Goal: Task Accomplishment & Management: Use online tool/utility

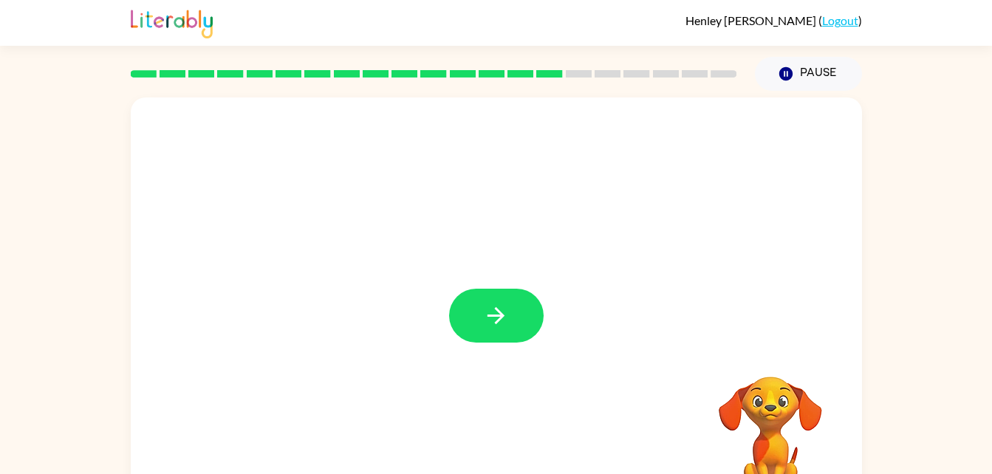
click at [493, 316] on icon "button" at bounding box center [495, 315] width 17 height 17
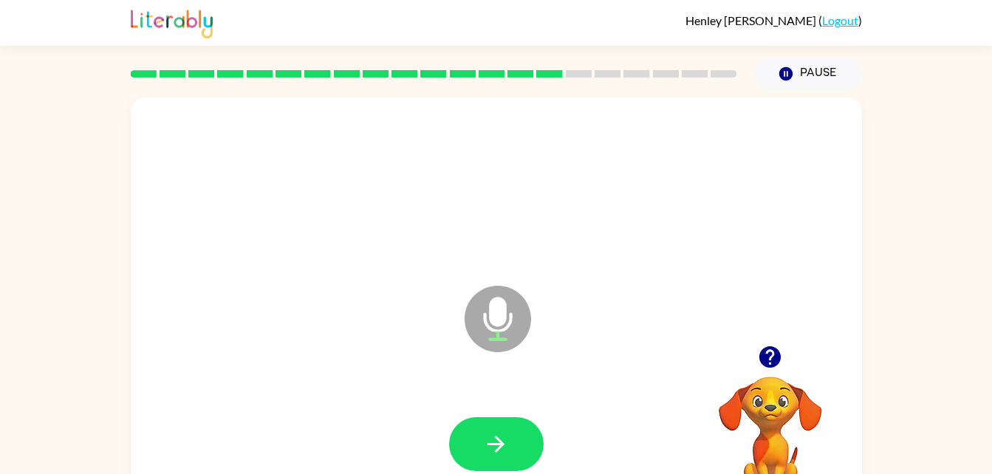
drag, startPoint x: 484, startPoint y: 444, endPoint x: 188, endPoint y: 425, distance: 296.7
click at [188, 425] on div at bounding box center [495, 444] width 701 height 121
click at [501, 431] on icon "button" at bounding box center [496, 444] width 26 height 26
drag, startPoint x: 506, startPoint y: 420, endPoint x: 500, endPoint y: 425, distance: 8.4
click at [500, 425] on button "button" at bounding box center [496, 444] width 95 height 54
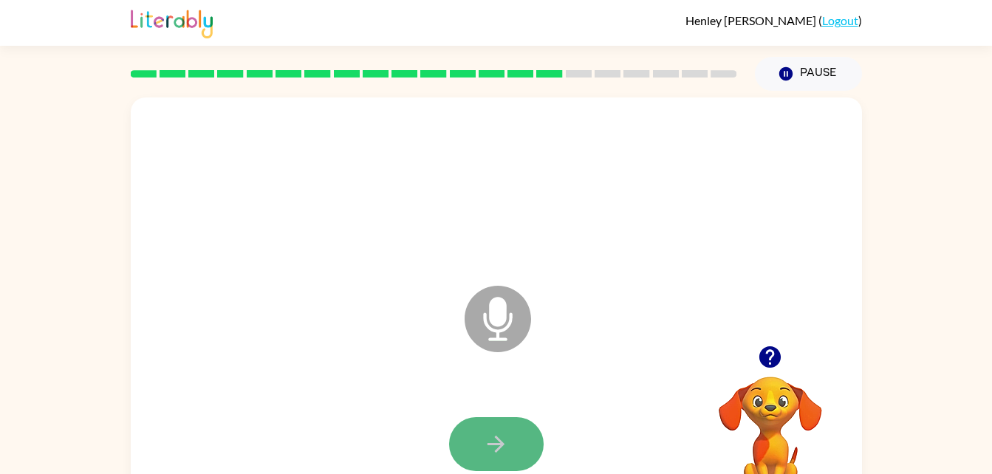
drag, startPoint x: 490, startPoint y: 427, endPoint x: 492, endPoint y: 440, distance: 12.9
click at [492, 440] on icon "button" at bounding box center [496, 444] width 26 height 26
click at [500, 442] on icon "button" at bounding box center [495, 444] width 17 height 17
drag, startPoint x: 500, startPoint y: 442, endPoint x: 377, endPoint y: 376, distance: 140.1
click at [340, 355] on div "Microphone The Microphone is here when it is your turn to talk" at bounding box center [496, 308] width 731 height 422
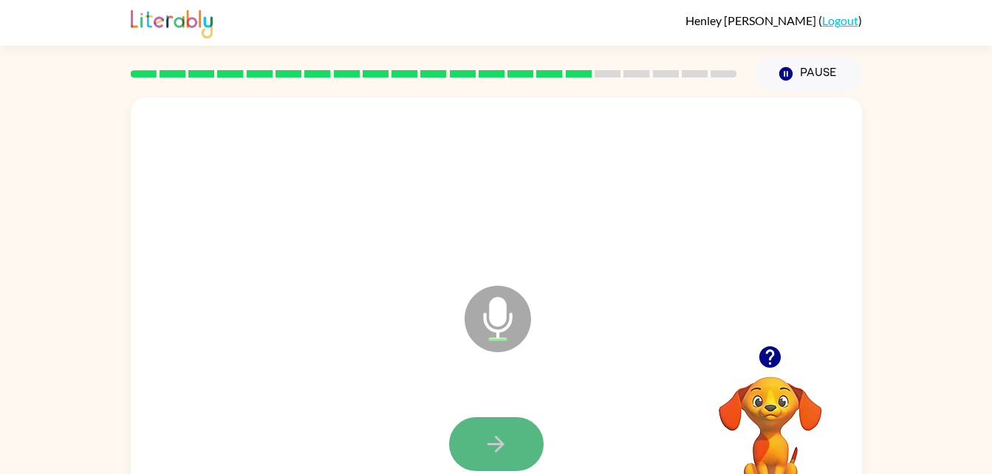
click at [496, 443] on icon "button" at bounding box center [495, 444] width 17 height 17
click at [484, 439] on icon "button" at bounding box center [496, 444] width 26 height 26
click at [492, 436] on icon "button" at bounding box center [496, 444] width 26 height 26
drag, startPoint x: 492, startPoint y: 436, endPoint x: 270, endPoint y: 335, distance: 243.2
click at [270, 335] on div "Microphone The Microphone is here when it is your turn to talk" at bounding box center [496, 308] width 731 height 422
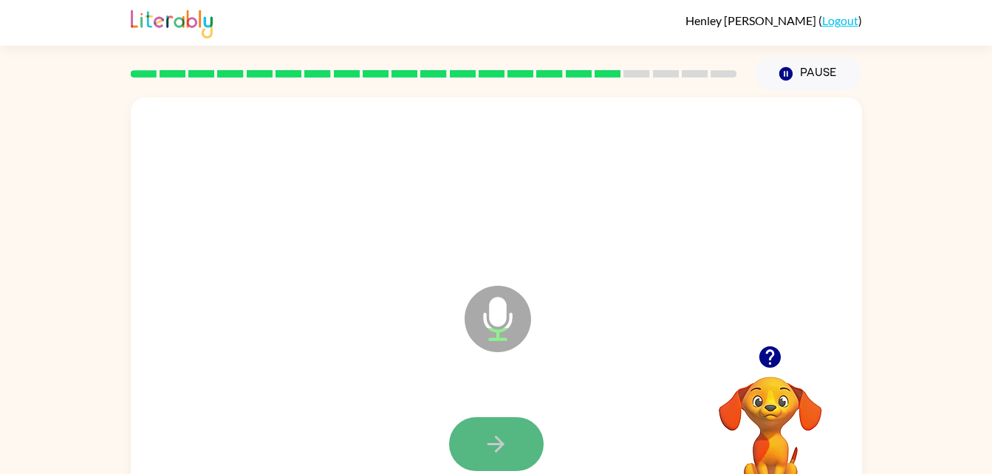
click at [501, 436] on icon "button" at bounding box center [496, 444] width 26 height 26
click at [499, 436] on icon "button" at bounding box center [496, 444] width 26 height 26
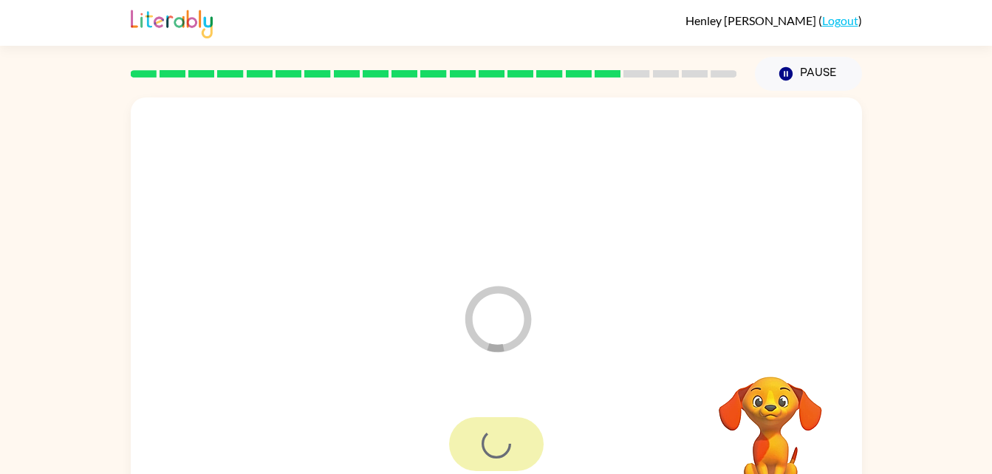
click at [499, 436] on div at bounding box center [496, 444] width 95 height 54
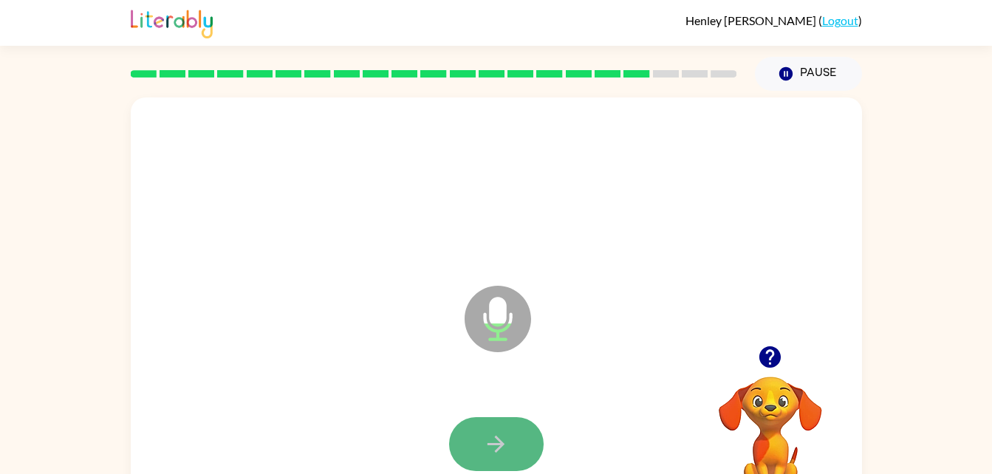
click at [493, 438] on icon "button" at bounding box center [496, 444] width 26 height 26
drag, startPoint x: 493, startPoint y: 437, endPoint x: 395, endPoint y: 360, distance: 125.1
click at [395, 360] on div "Microphone The Microphone is here when it is your turn to talk" at bounding box center [496, 308] width 731 height 422
click at [497, 431] on icon "button" at bounding box center [496, 444] width 26 height 26
click at [491, 442] on icon "button" at bounding box center [496, 444] width 26 height 26
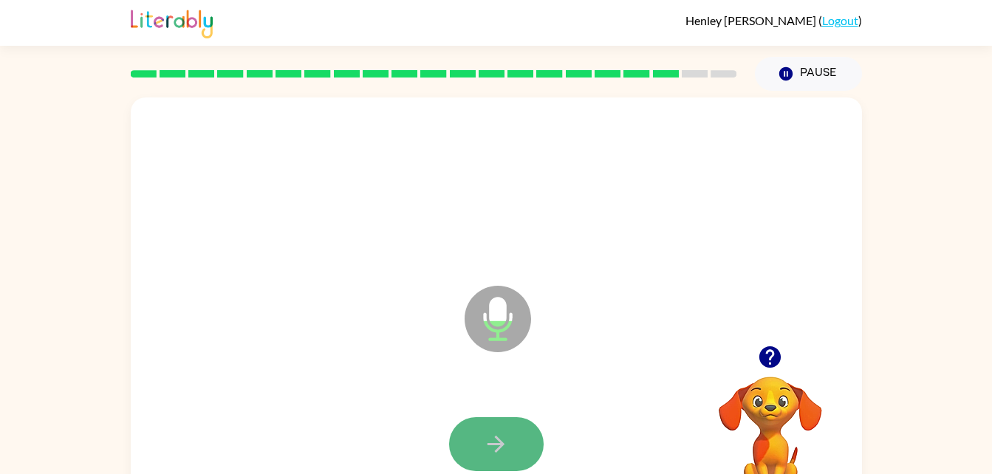
click at [492, 440] on icon "button" at bounding box center [496, 444] width 26 height 26
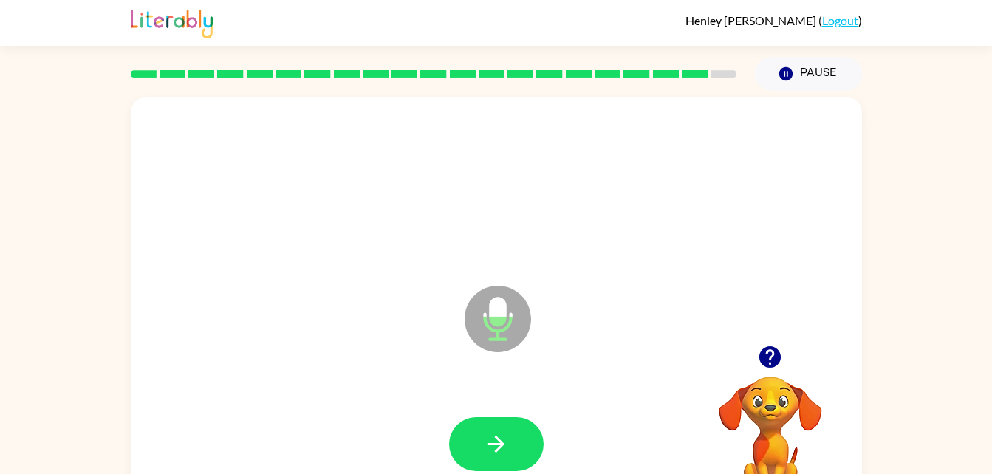
drag, startPoint x: 492, startPoint y: 440, endPoint x: 388, endPoint y: 392, distance: 114.0
click at [388, 392] on div at bounding box center [495, 444] width 701 height 121
click at [501, 431] on icon "button" at bounding box center [496, 444] width 26 height 26
drag, startPoint x: 484, startPoint y: 438, endPoint x: 406, endPoint y: 363, distance: 108.1
click at [406, 363] on div "Microphone The Microphone is here when it is your turn to talk" at bounding box center [496, 308] width 731 height 422
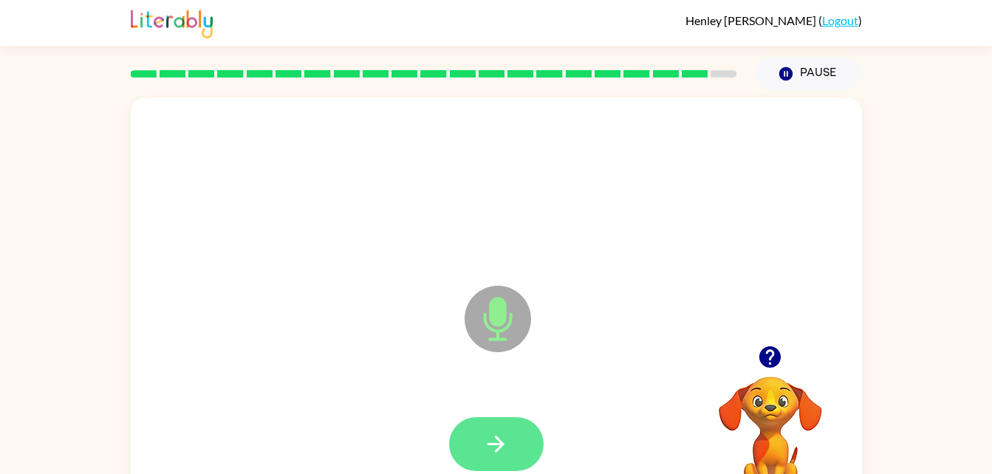
click at [498, 440] on icon "button" at bounding box center [495, 444] width 17 height 17
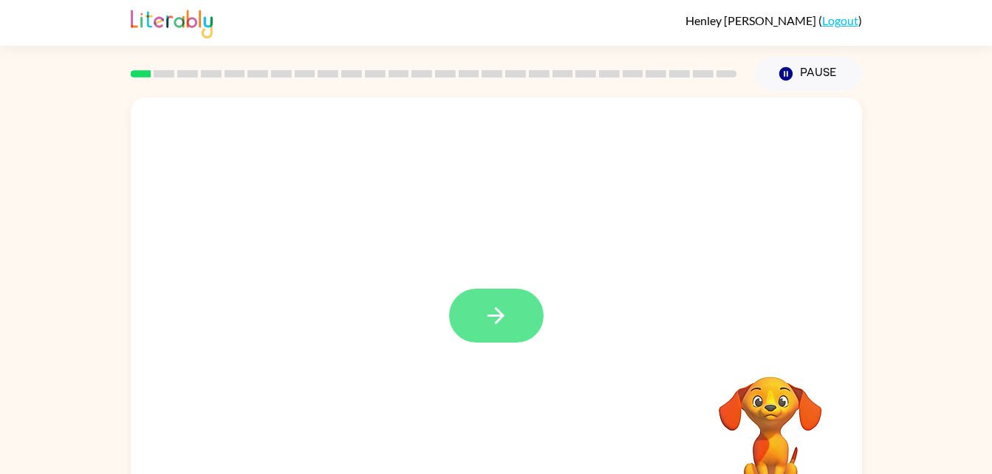
click at [490, 310] on icon "button" at bounding box center [496, 316] width 26 height 26
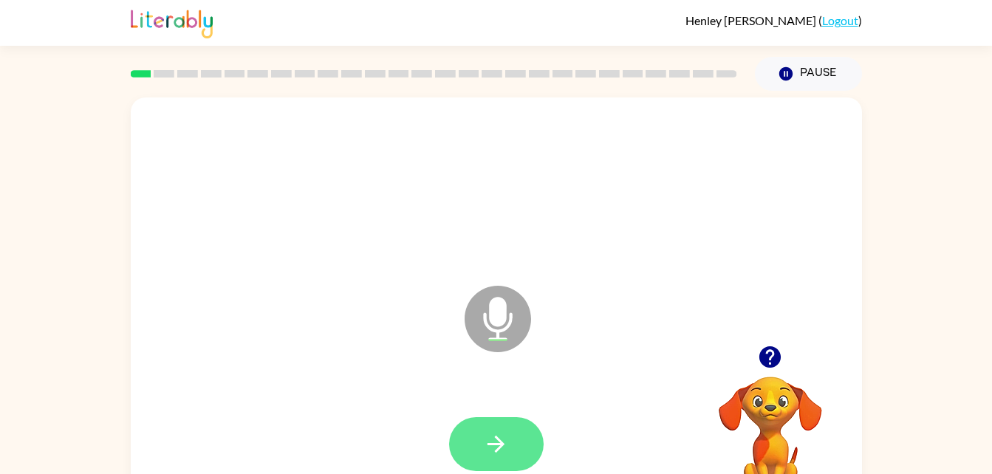
click at [509, 444] on button "button" at bounding box center [496, 444] width 95 height 54
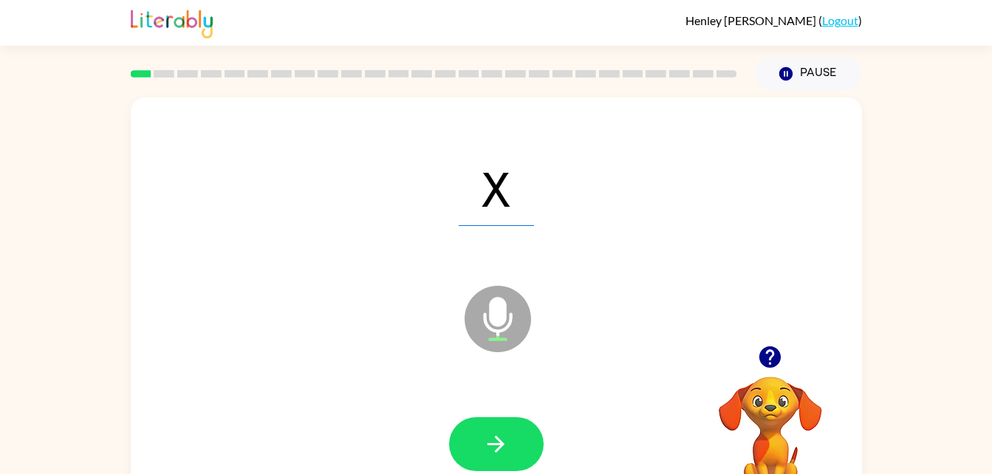
drag, startPoint x: 494, startPoint y: 436, endPoint x: 361, endPoint y: 332, distance: 168.8
click at [361, 332] on div "X Microphone The Microphone is here when it is your turn to talk" at bounding box center [496, 308] width 731 height 422
click at [492, 438] on icon "button" at bounding box center [496, 444] width 26 height 26
drag, startPoint x: 492, startPoint y: 438, endPoint x: 405, endPoint y: 350, distance: 124.3
click at [405, 350] on div "T Microphone The Microphone is here when it is your turn to talk" at bounding box center [496, 308] width 731 height 422
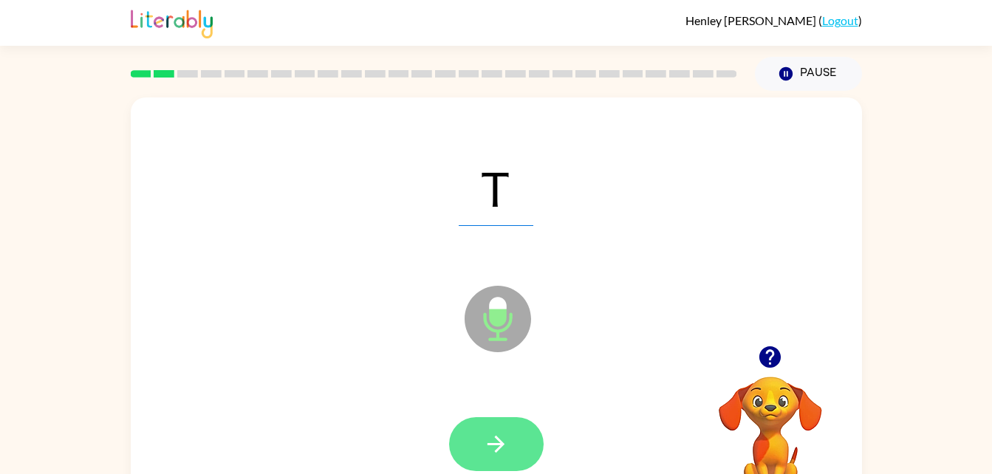
click at [491, 436] on icon "button" at bounding box center [496, 444] width 26 height 26
click at [496, 436] on icon "button" at bounding box center [496, 444] width 26 height 26
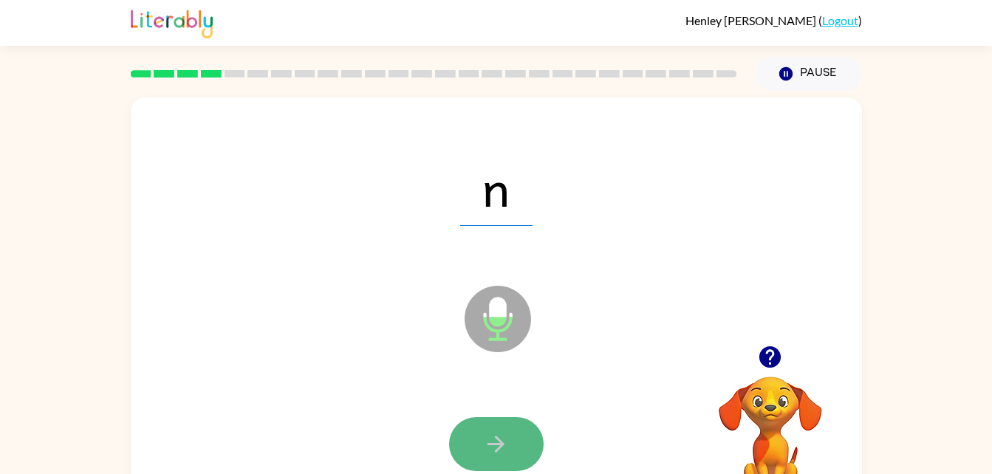
click at [496, 446] on icon "button" at bounding box center [496, 444] width 26 height 26
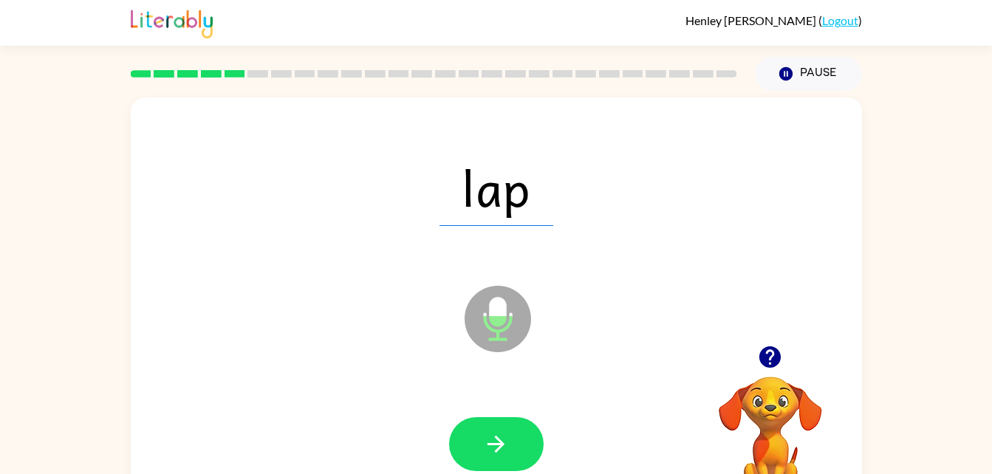
drag, startPoint x: 495, startPoint y: 441, endPoint x: 413, endPoint y: 389, distance: 96.9
click at [413, 389] on div at bounding box center [495, 444] width 701 height 121
click at [498, 443] on icon "button" at bounding box center [495, 444] width 17 height 17
drag, startPoint x: 492, startPoint y: 439, endPoint x: 311, endPoint y: 240, distance: 268.6
click at [311, 240] on div "drip" at bounding box center [495, 187] width 701 height 121
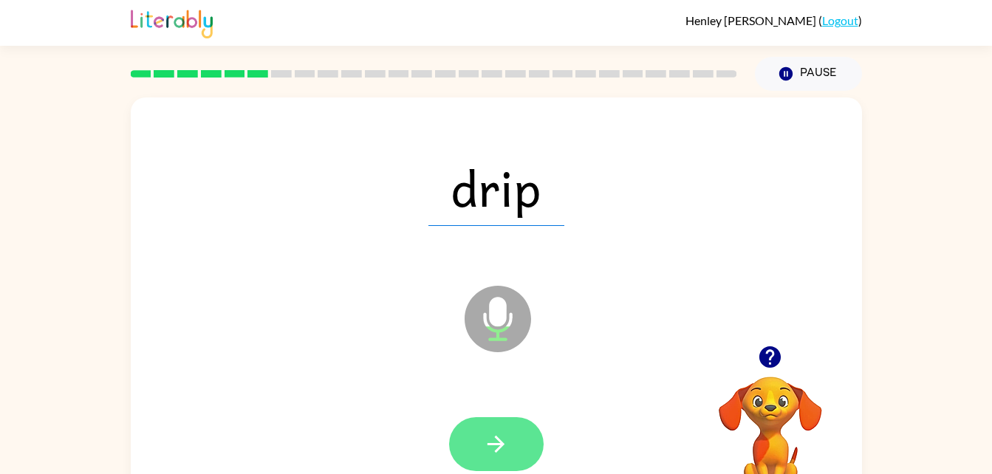
click at [490, 430] on button "button" at bounding box center [496, 444] width 95 height 54
click at [493, 434] on icon "button" at bounding box center [496, 444] width 26 height 26
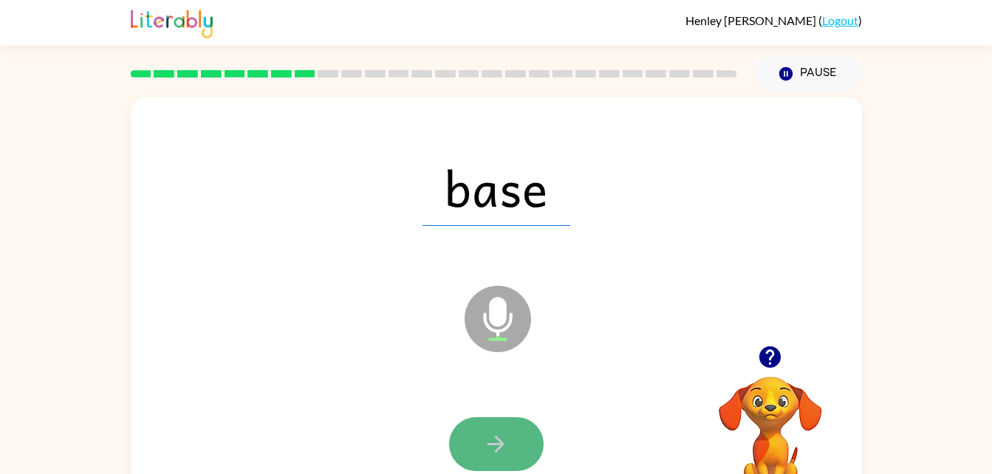
click at [493, 434] on icon "button" at bounding box center [496, 444] width 26 height 26
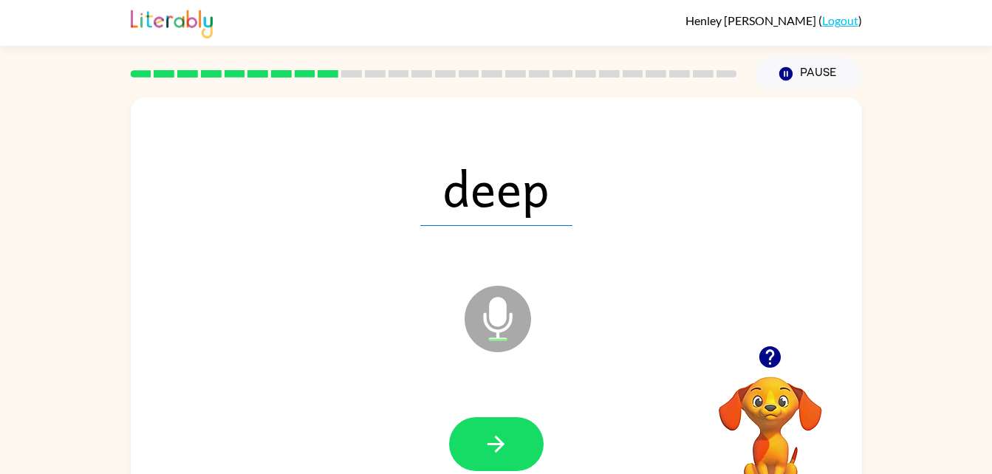
drag, startPoint x: 495, startPoint y: 436, endPoint x: 367, endPoint y: 281, distance: 200.3
click at [367, 281] on div "Microphone The Microphone is here when it is your turn to talk" at bounding box center [460, 281] width 631 height 53
click at [491, 440] on icon "button" at bounding box center [496, 444] width 26 height 26
drag, startPoint x: 494, startPoint y: 435, endPoint x: 449, endPoint y: 397, distance: 58.7
click at [449, 397] on div at bounding box center [495, 444] width 701 height 121
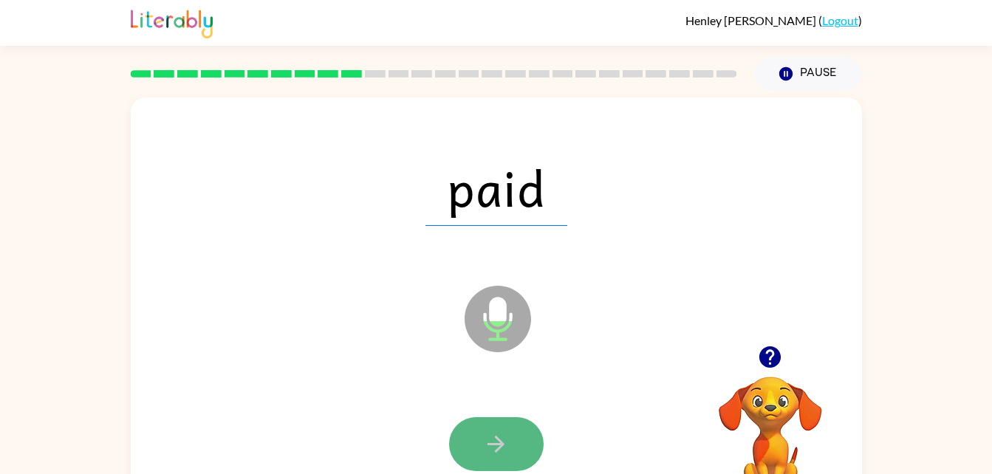
click at [492, 433] on icon "button" at bounding box center [496, 444] width 26 height 26
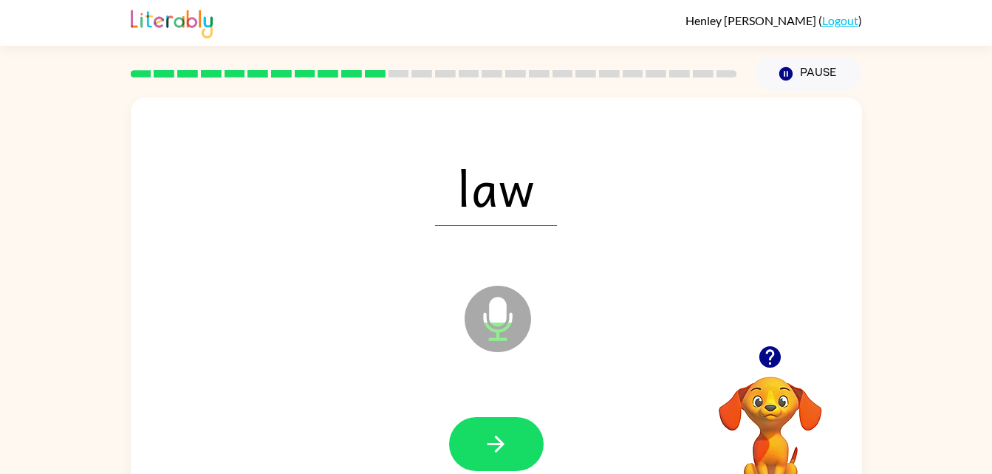
click at [492, 433] on icon "button" at bounding box center [496, 444] width 26 height 26
drag, startPoint x: 492, startPoint y: 433, endPoint x: 396, endPoint y: 366, distance: 116.7
click at [396, 366] on div "boil Microphone The Microphone is here when it is your turn to talk" at bounding box center [496, 308] width 731 height 422
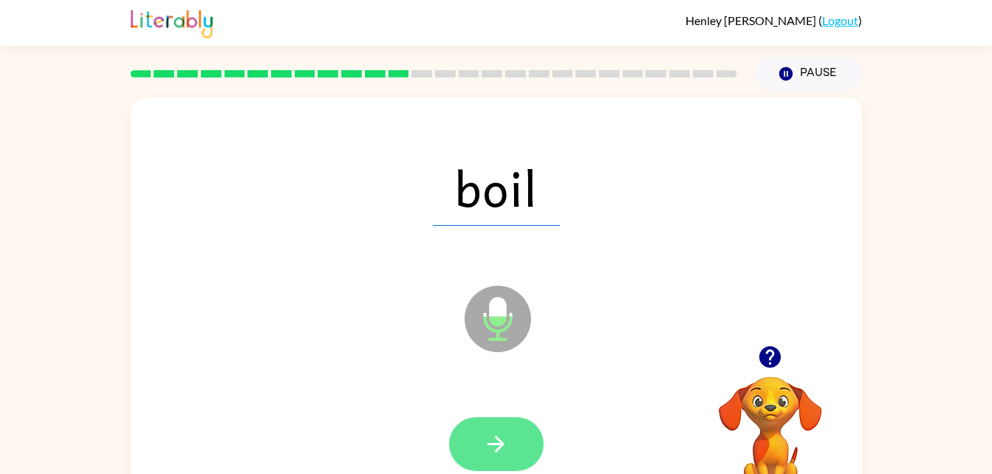
click at [490, 440] on icon "button" at bounding box center [496, 444] width 26 height 26
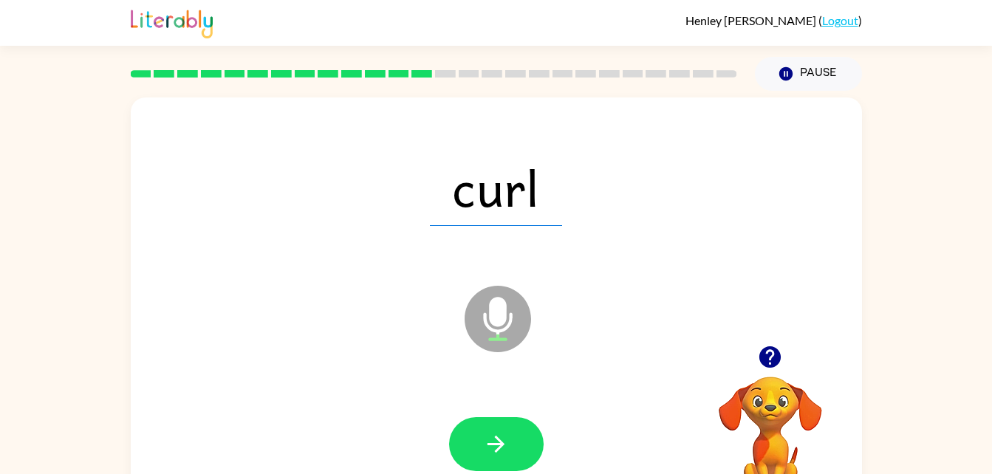
drag, startPoint x: 490, startPoint y: 440, endPoint x: 379, endPoint y: 374, distance: 129.4
click at [379, 374] on div "curl Microphone The Microphone is here when it is your turn to talk" at bounding box center [496, 308] width 731 height 422
click at [501, 445] on icon "button" at bounding box center [495, 444] width 17 height 17
drag, startPoint x: 492, startPoint y: 436, endPoint x: 415, endPoint y: 371, distance: 101.1
click at [415, 371] on div "girl Microphone The Microphone is here when it is your turn to talk" at bounding box center [496, 308] width 731 height 422
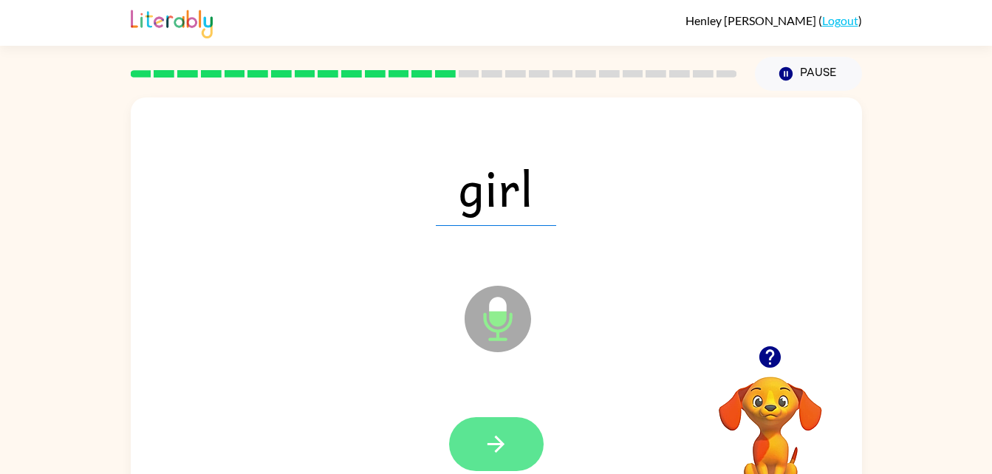
click at [501, 447] on icon "button" at bounding box center [495, 444] width 17 height 17
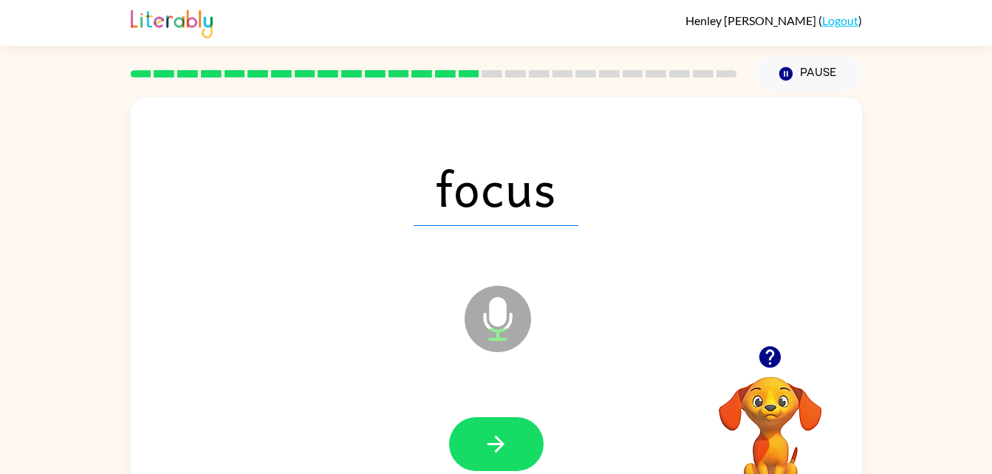
drag, startPoint x: 493, startPoint y: 441, endPoint x: 378, endPoint y: 351, distance: 146.2
click at [378, 351] on div "focus Microphone The Microphone is here when it is your turn to talk" at bounding box center [496, 308] width 731 height 422
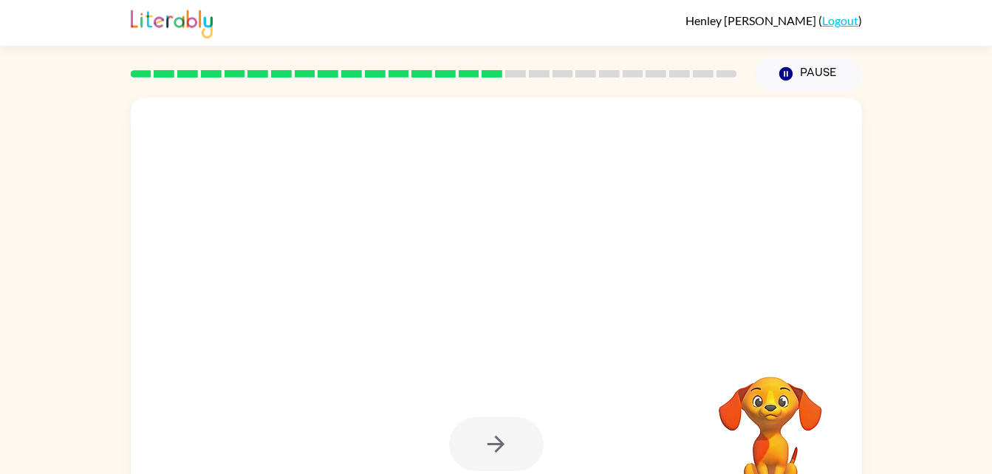
click at [495, 438] on div at bounding box center [496, 444] width 95 height 54
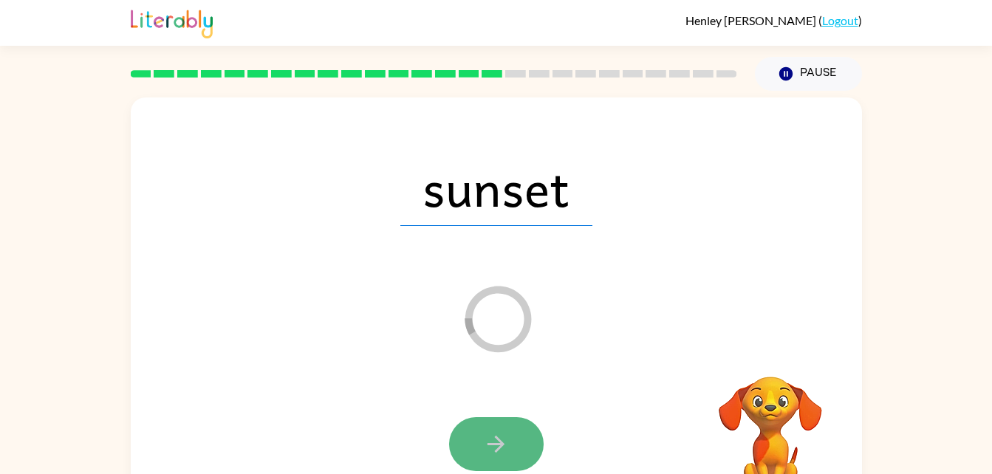
click at [486, 444] on icon "button" at bounding box center [496, 444] width 26 height 26
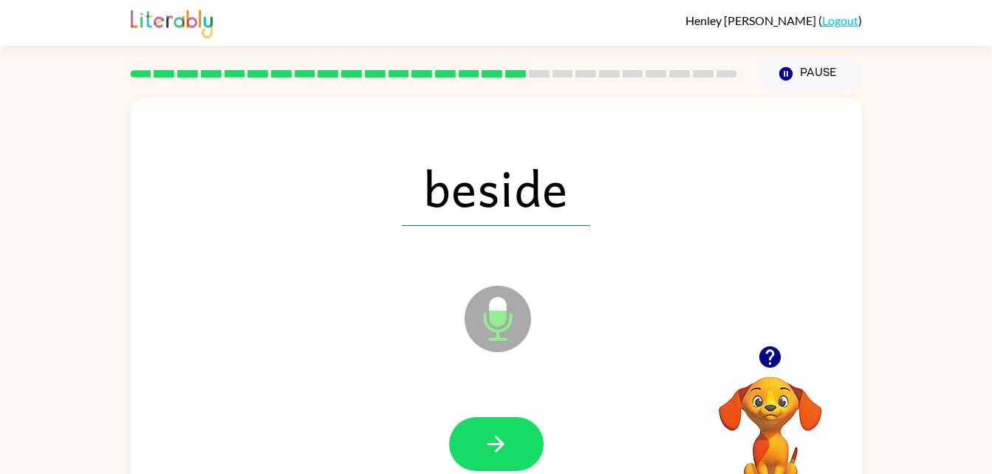
drag, startPoint x: 489, startPoint y: 442, endPoint x: 408, endPoint y: 406, distance: 88.2
click at [408, 406] on div at bounding box center [495, 444] width 701 height 121
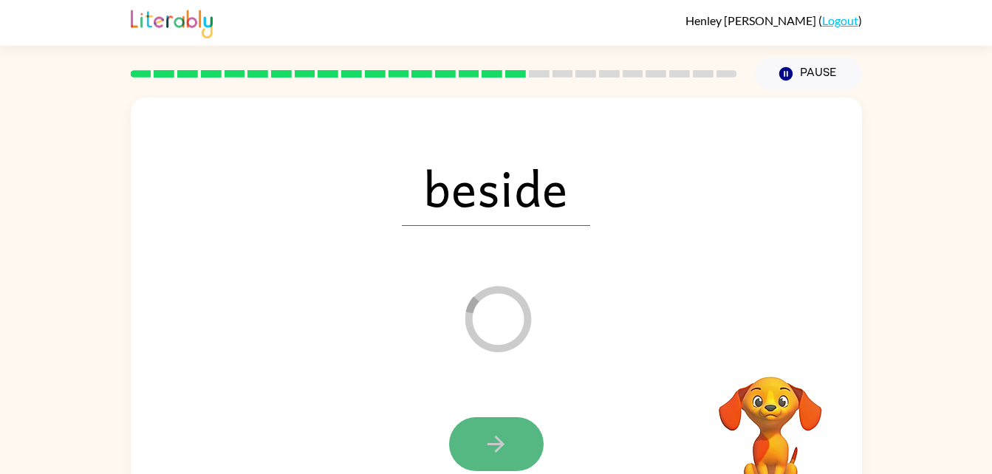
click at [490, 439] on icon "button" at bounding box center [496, 444] width 26 height 26
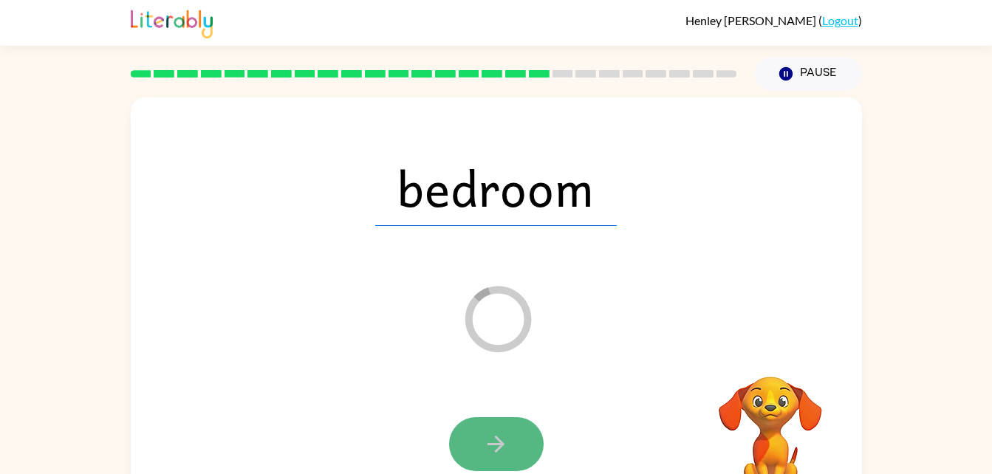
click at [491, 432] on icon "button" at bounding box center [496, 444] width 26 height 26
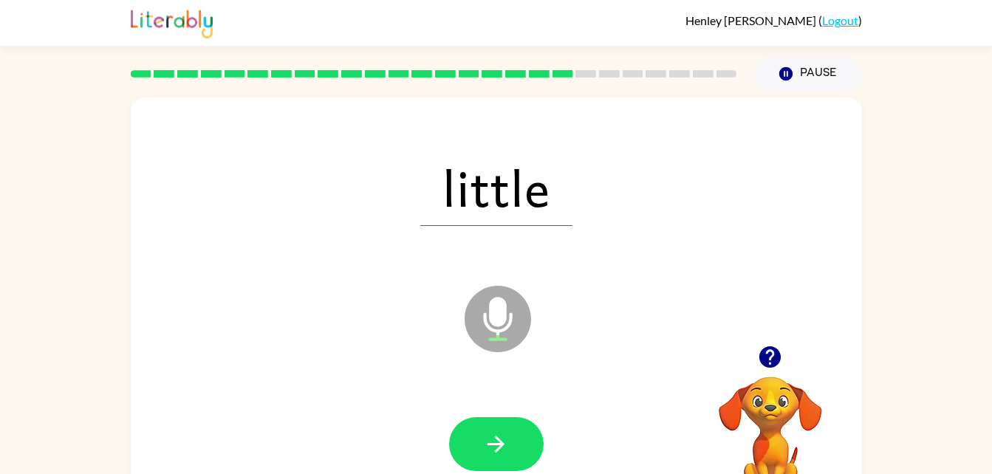
drag, startPoint x: 491, startPoint y: 432, endPoint x: 415, endPoint y: 400, distance: 82.4
click at [415, 400] on div at bounding box center [495, 444] width 701 height 121
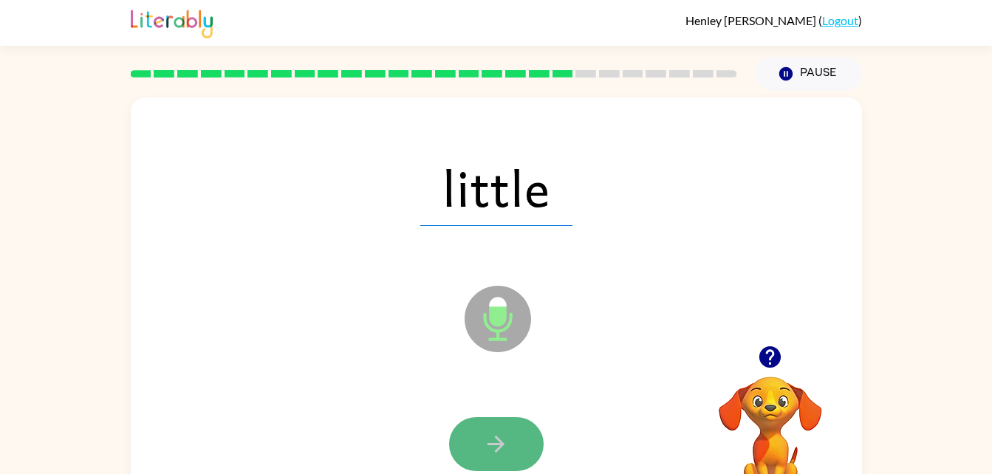
click at [498, 447] on icon "button" at bounding box center [496, 444] width 26 height 26
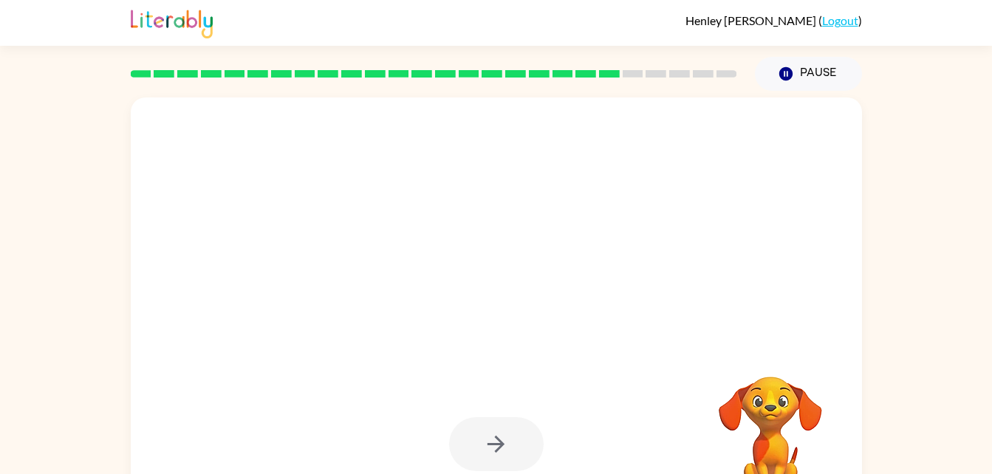
drag, startPoint x: 498, startPoint y: 447, endPoint x: 419, endPoint y: 407, distance: 88.5
click at [419, 407] on div at bounding box center [495, 444] width 701 height 121
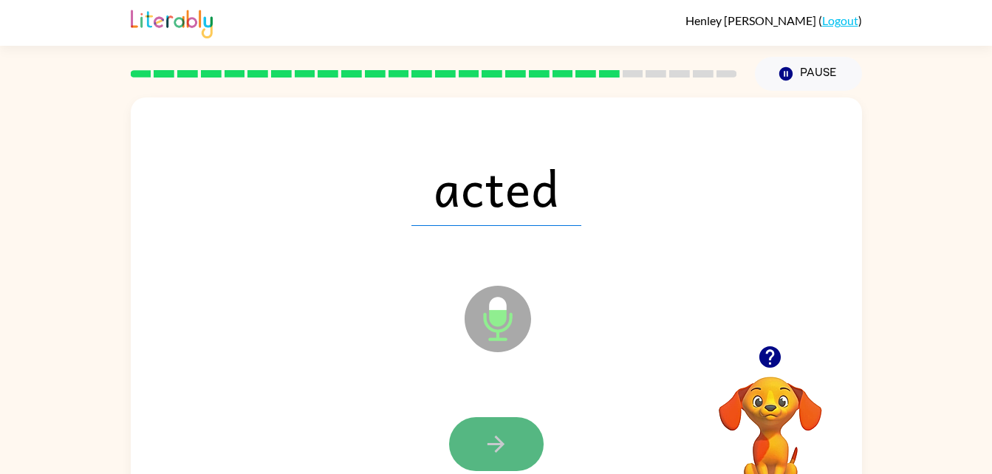
click at [500, 433] on icon "button" at bounding box center [496, 444] width 26 height 26
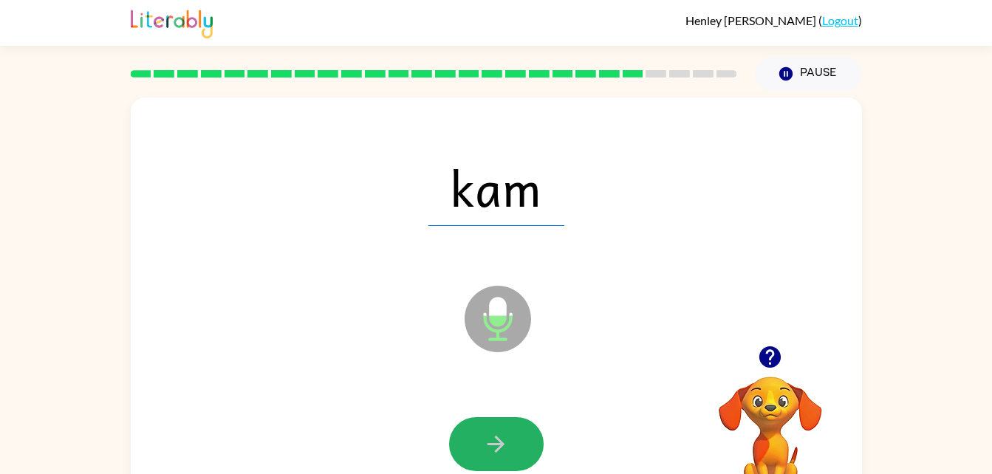
click at [500, 433] on icon "button" at bounding box center [496, 444] width 26 height 26
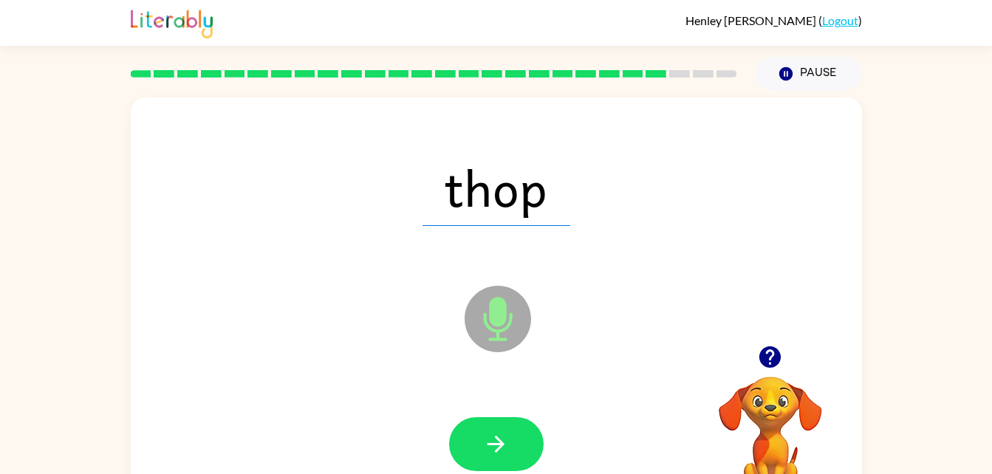
click at [492, 439] on icon "button" at bounding box center [496, 444] width 26 height 26
drag, startPoint x: 492, startPoint y: 439, endPoint x: 427, endPoint y: 326, distance: 129.7
click at [427, 326] on div "roke Microphone The Microphone is here when it is your turn to talk" at bounding box center [496, 308] width 731 height 422
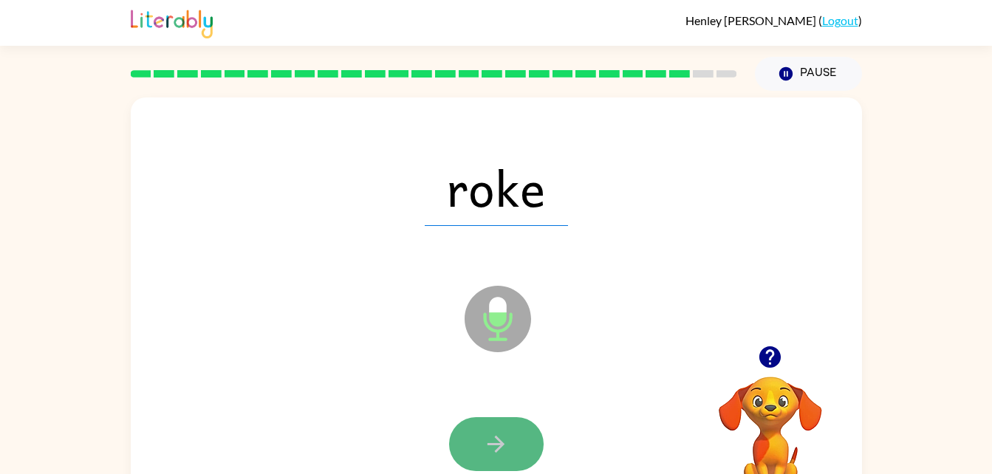
click at [492, 435] on icon "button" at bounding box center [496, 444] width 26 height 26
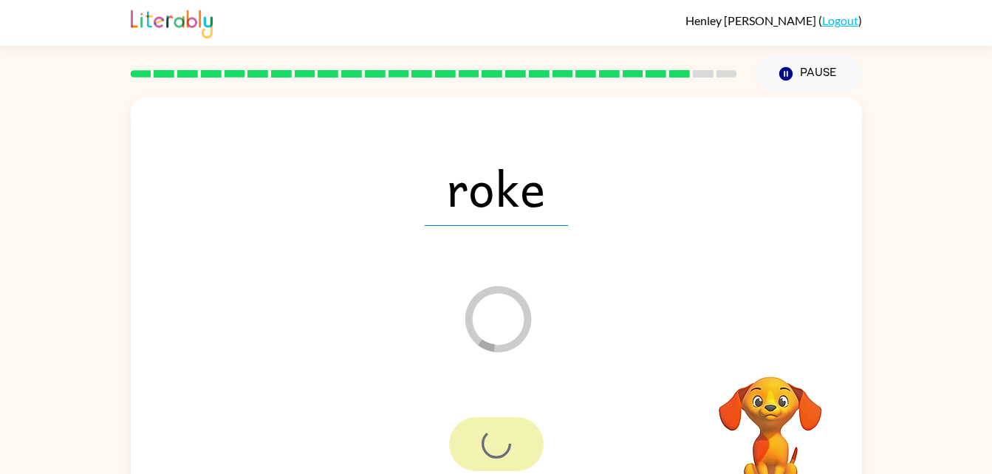
click at [492, 435] on div at bounding box center [496, 444] width 95 height 54
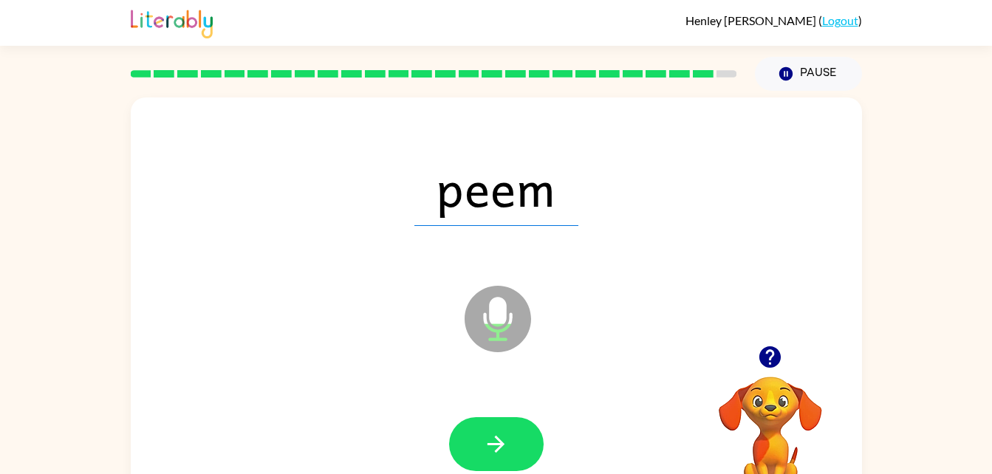
drag, startPoint x: 492, startPoint y: 435, endPoint x: 421, endPoint y: 340, distance: 119.2
click at [421, 340] on div "peem Microphone The Microphone is here when it is your turn to talk" at bounding box center [496, 308] width 731 height 422
click at [499, 427] on button "button" at bounding box center [496, 444] width 95 height 54
